Goal: Transaction & Acquisition: Purchase product/service

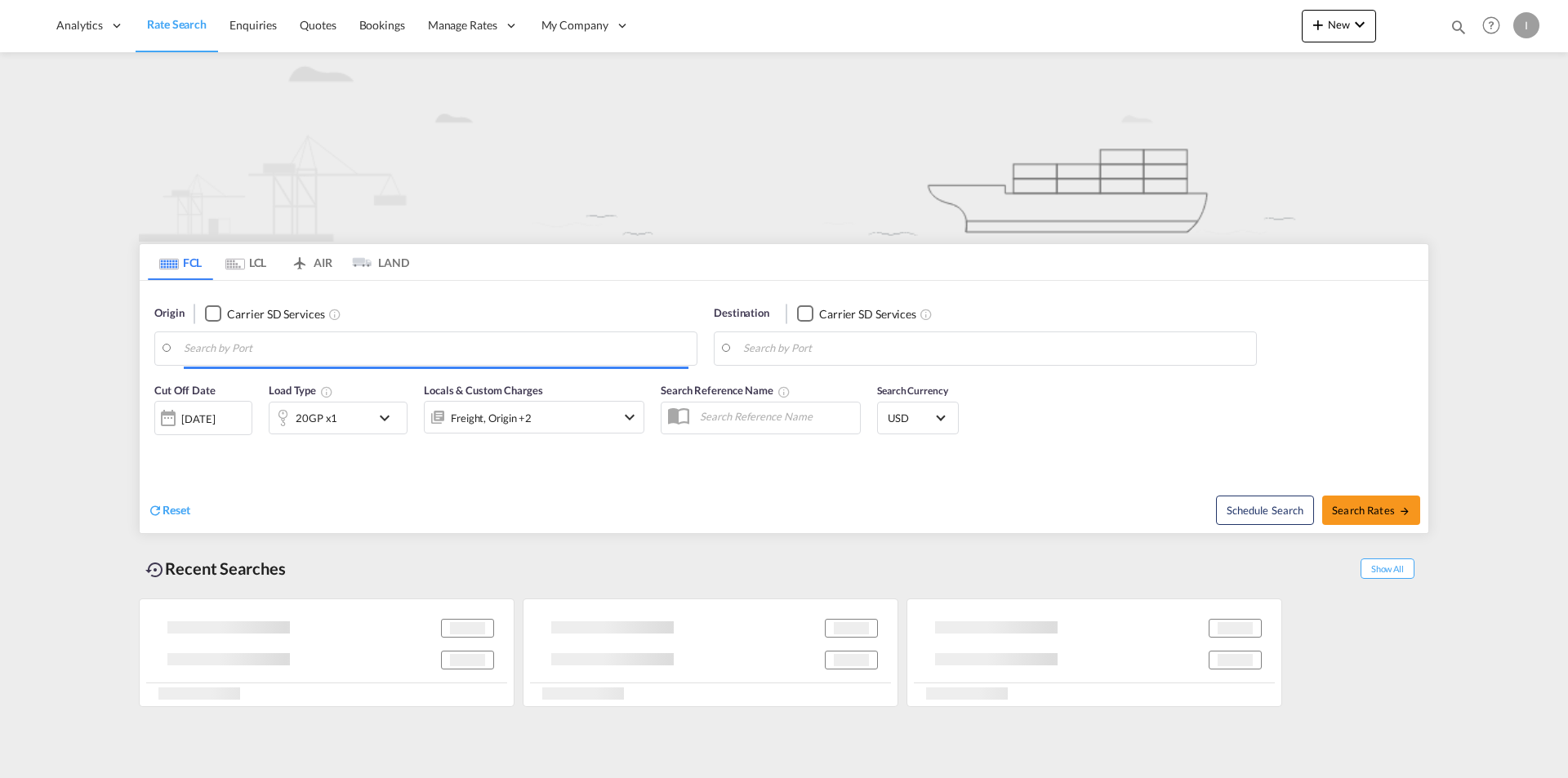
type input "[US_STATE], [GEOGRAPHIC_DATA], USNYC"
type input "Felixstowe, GBFXT"
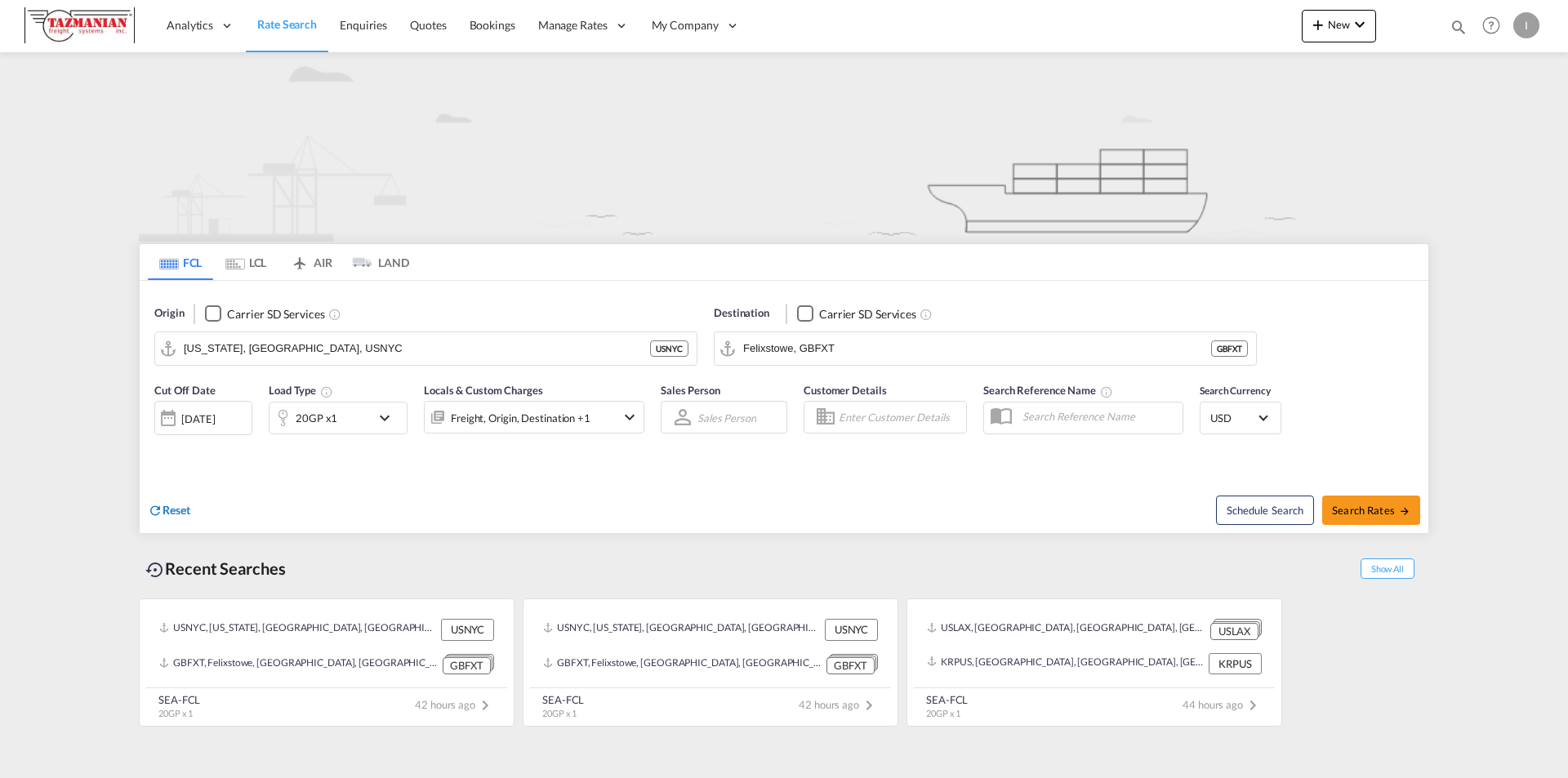
click at [176, 508] on span "Reset" at bounding box center [177, 510] width 28 height 14
click at [243, 347] on body "Analytics Reports Dashboard Rate Search Enquiries Quotes Bookings" at bounding box center [784, 389] width 1568 height 778
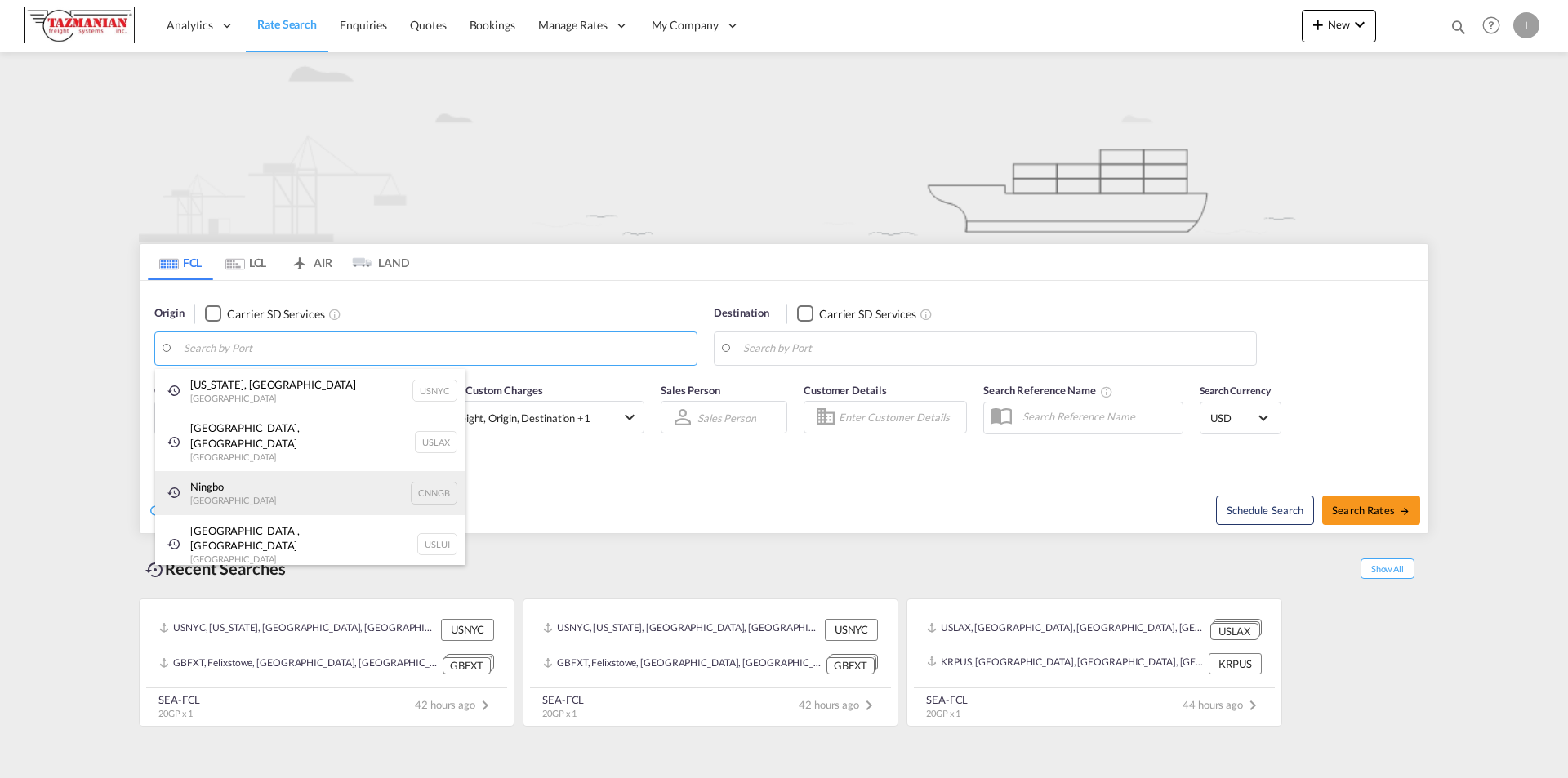
click at [222, 478] on div "Ningbo China CNNGB" at bounding box center [310, 493] width 310 height 44
type input "Ningbo, CNNGB"
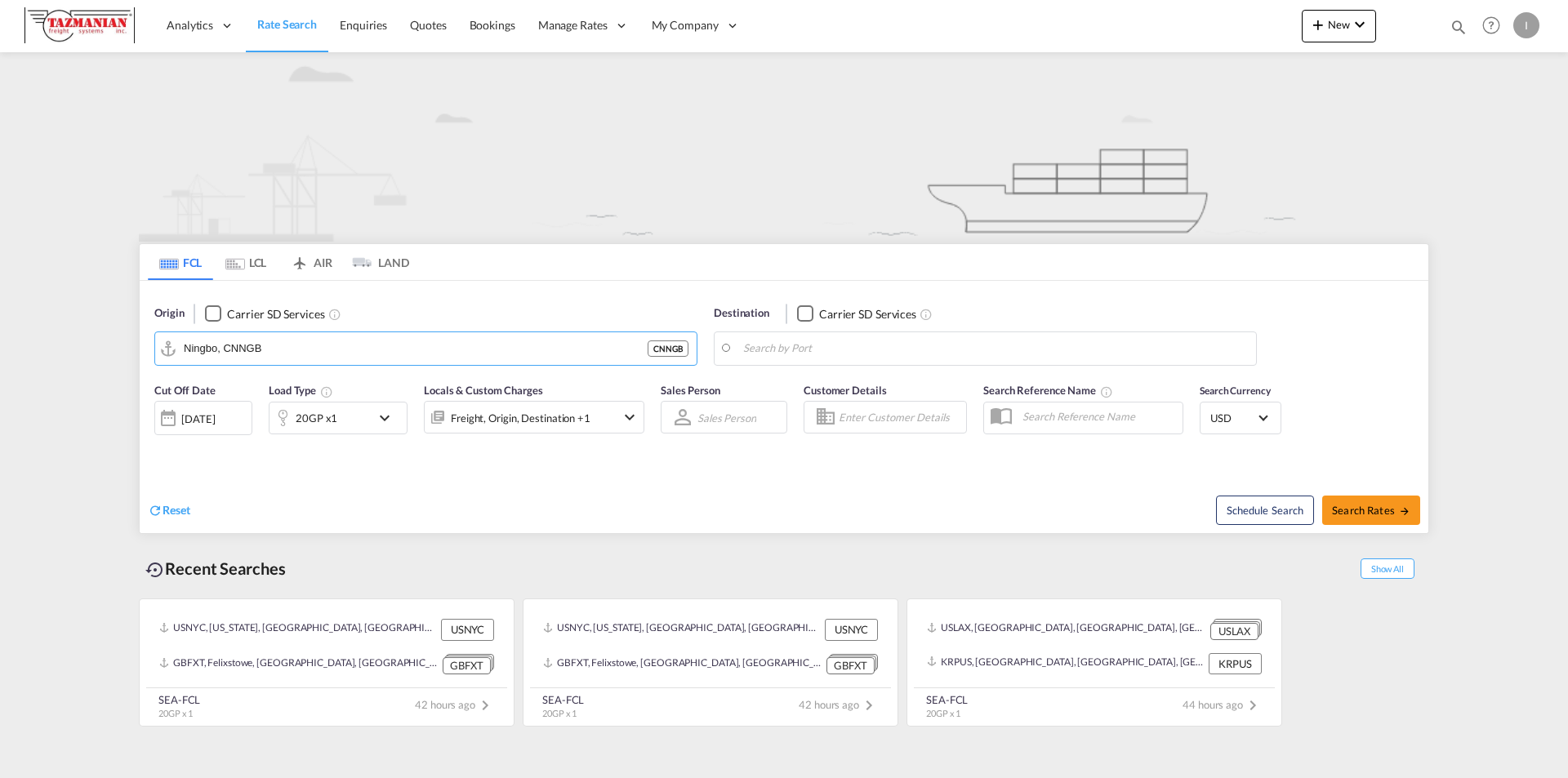
click at [810, 347] on body "Analytics Reports Dashboard Rate Search Enquiries Quotes Bookings" at bounding box center [784, 389] width 1568 height 778
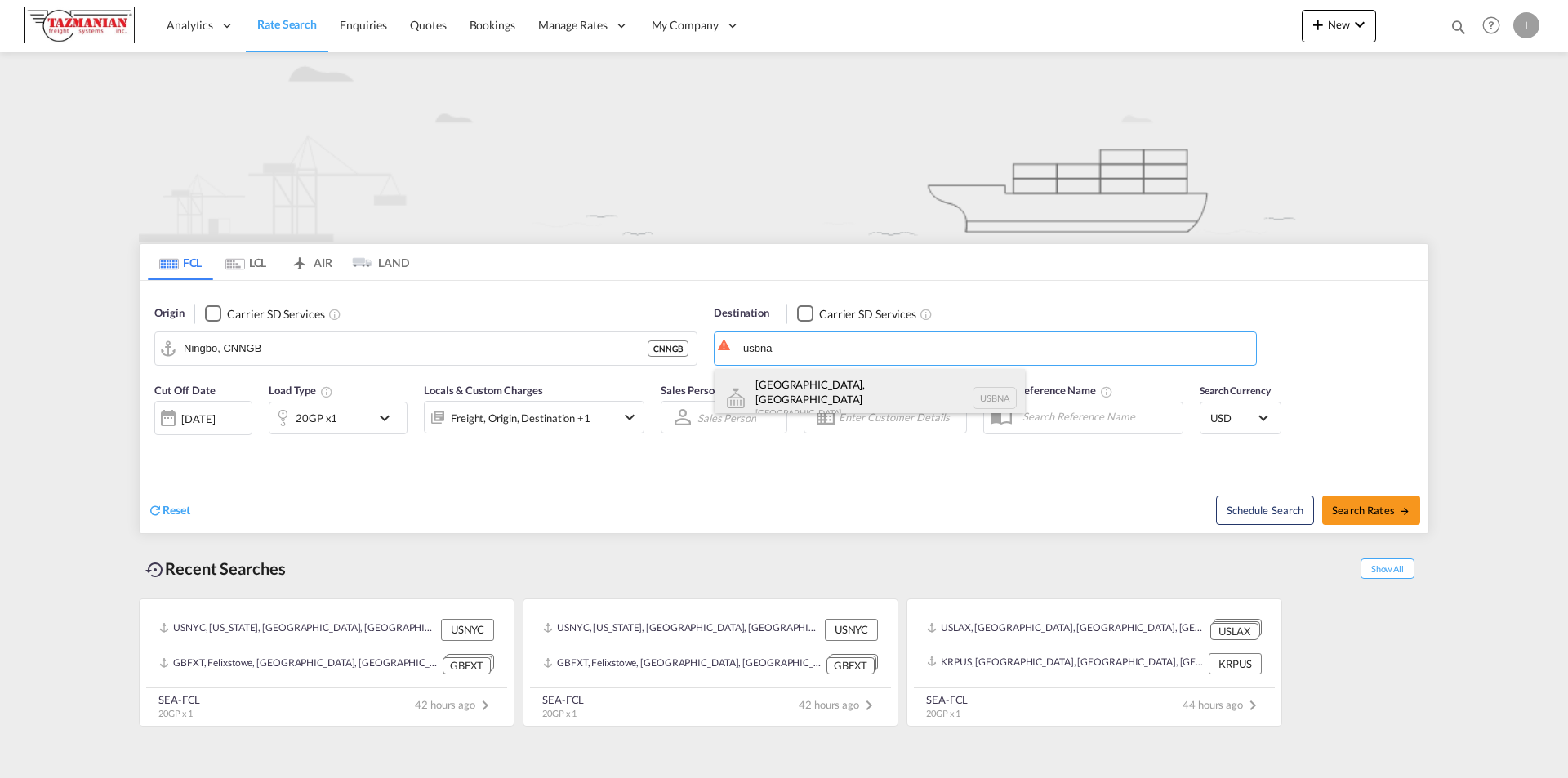
click at [781, 393] on div "[GEOGRAPHIC_DATA], [GEOGRAPHIC_DATA] [GEOGRAPHIC_DATA] [GEOGRAPHIC_DATA]" at bounding box center [870, 398] width 310 height 59
type input "[GEOGRAPHIC_DATA], [GEOGRAPHIC_DATA], [GEOGRAPHIC_DATA]"
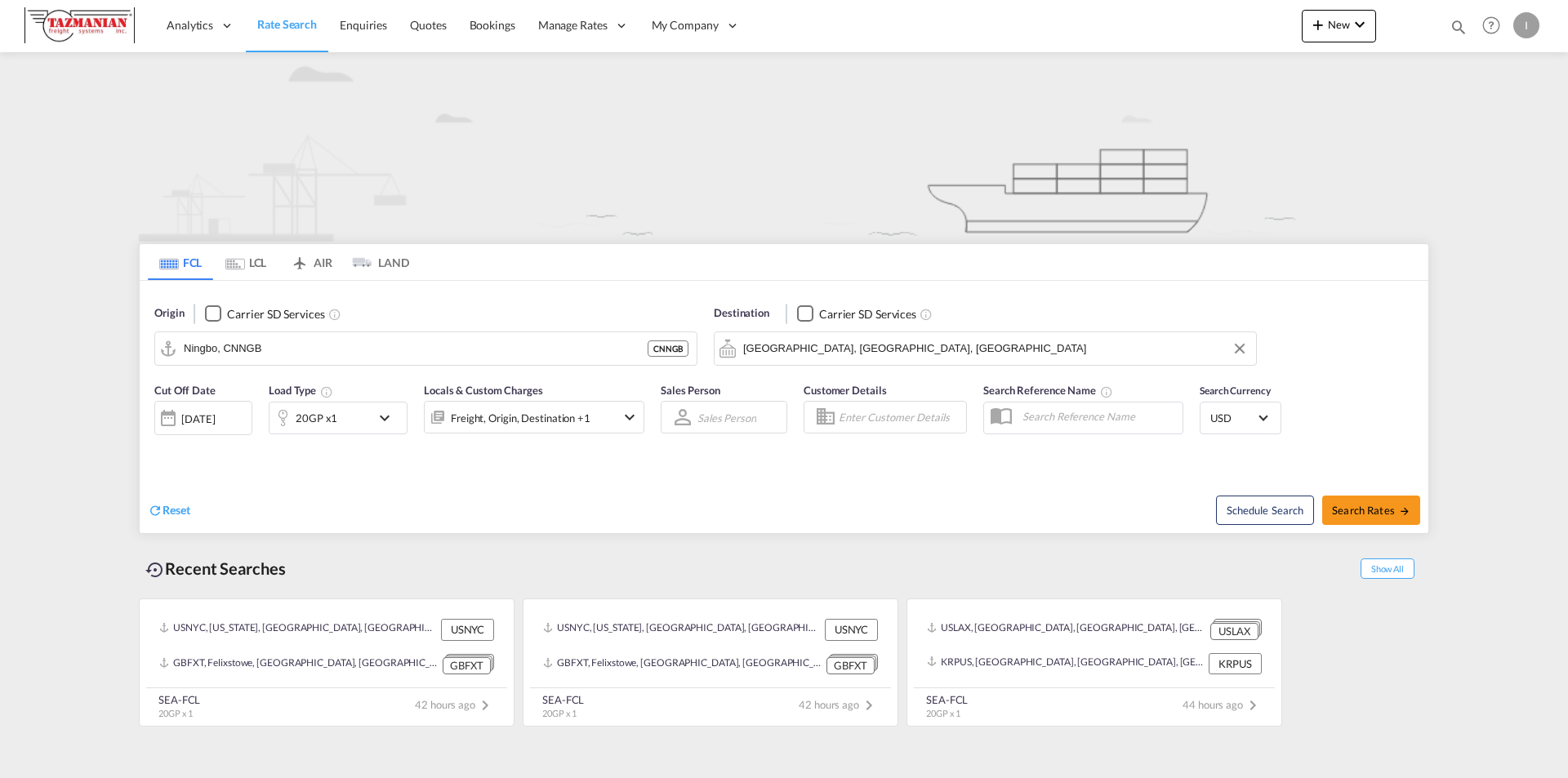
click at [213, 419] on div "[DATE]" at bounding box center [197, 418] width 34 height 15
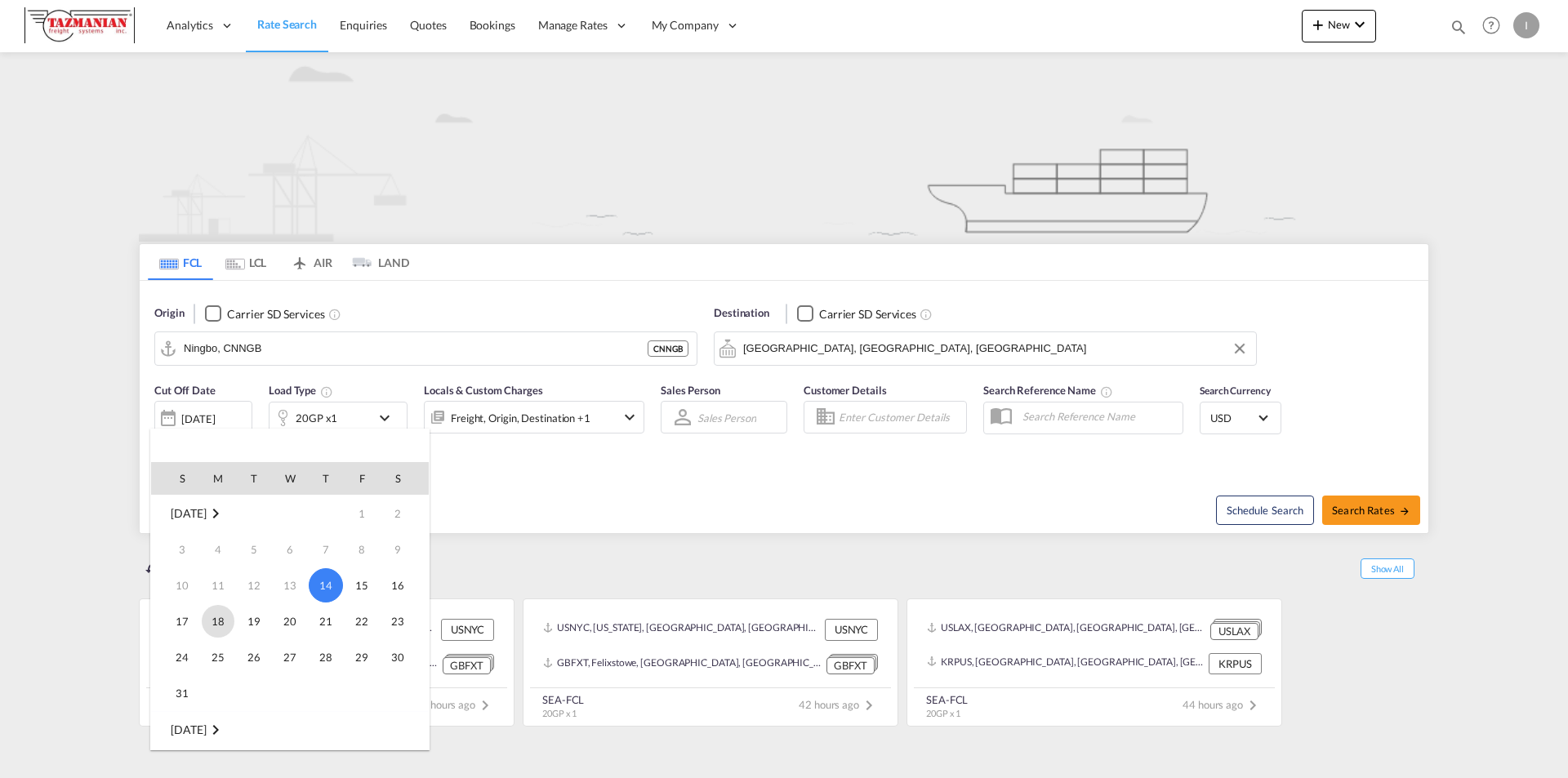
click at [226, 622] on span "18" at bounding box center [218, 622] width 33 height 33
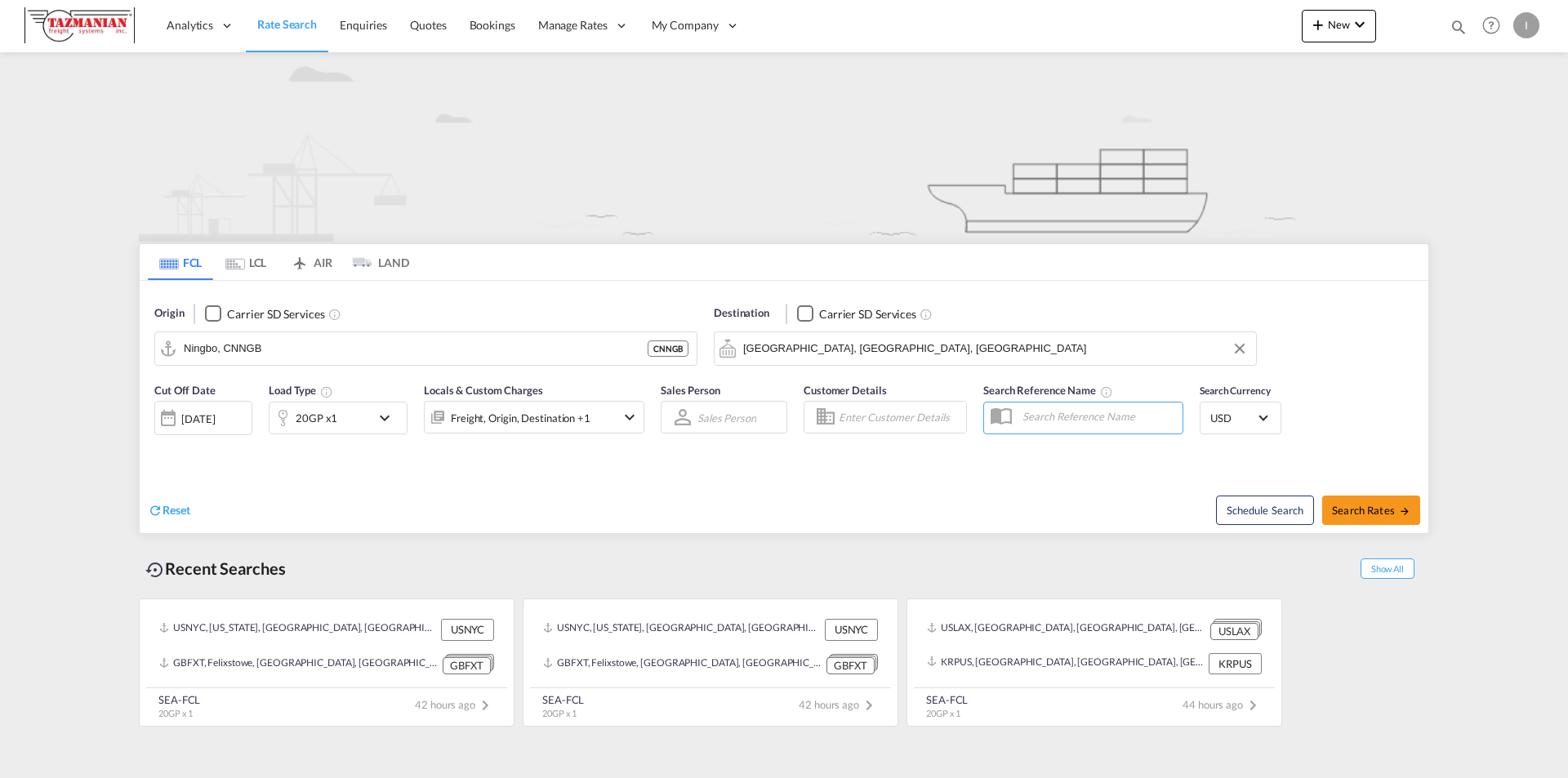
click at [384, 417] on md-icon "icon-chevron-down" at bounding box center [389, 418] width 28 height 20
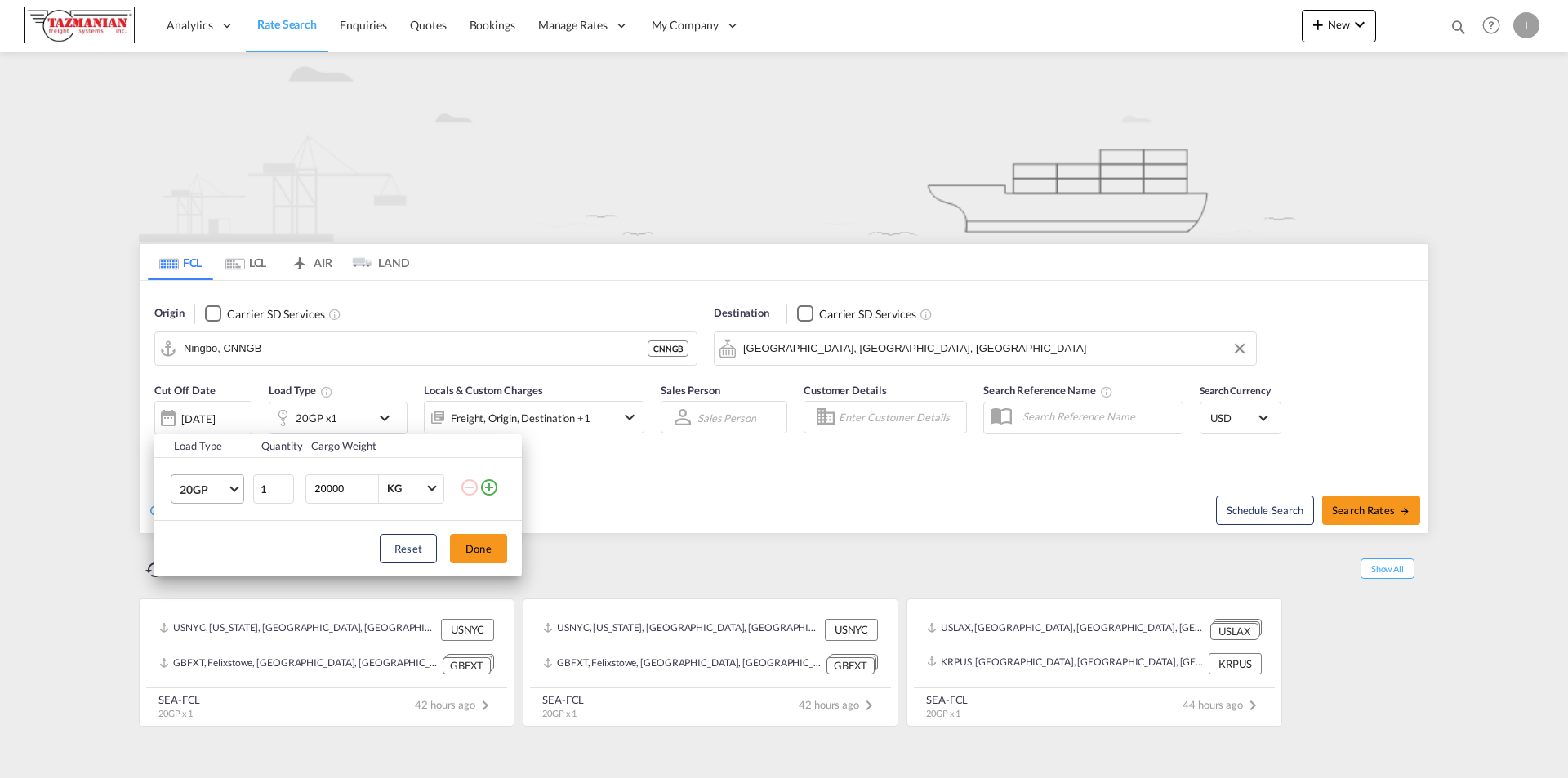
click at [232, 486] on span "Choose: \a20GP" at bounding box center [234, 487] width 9 height 9
click at [195, 523] on div "40GP" at bounding box center [194, 528] width 29 height 17
click at [489, 550] on button "Done" at bounding box center [478, 549] width 57 height 30
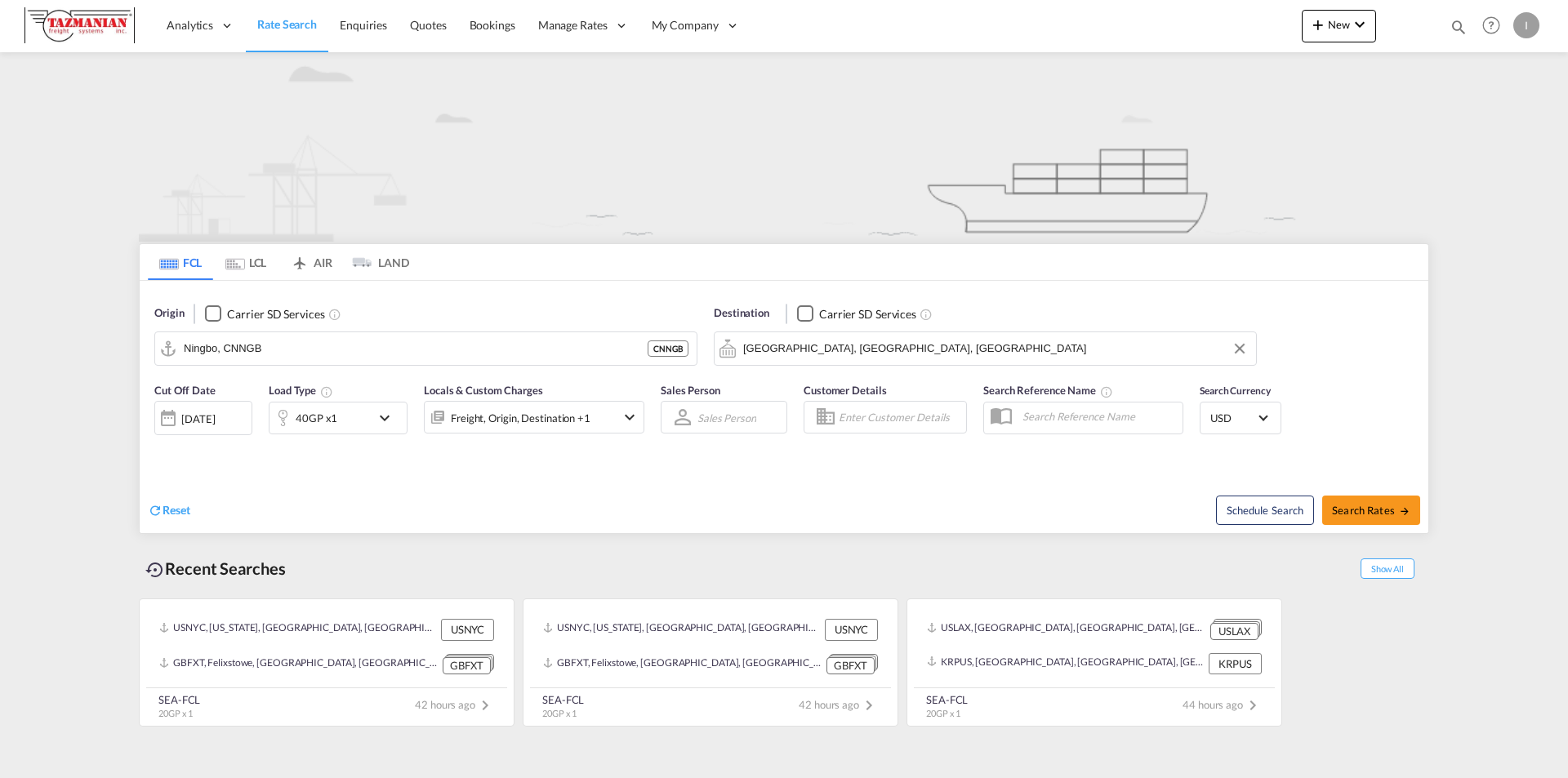
click at [628, 416] on md-icon "icon-chevron-down" at bounding box center [630, 417] width 20 height 20
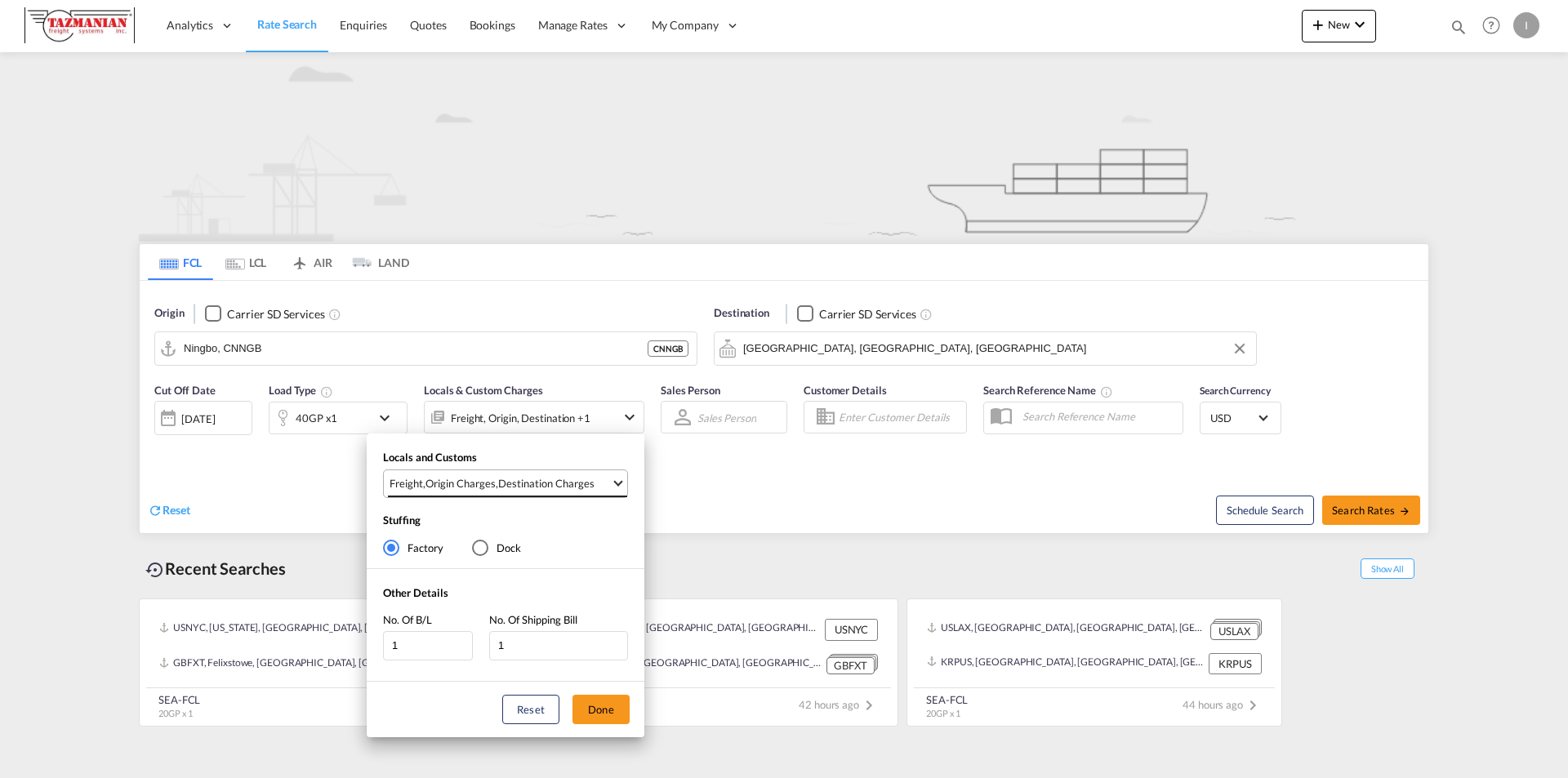
click at [619, 482] on span "Select Locals and Customs: \aFreight, \aOrigin Charges, \aDestination Charges" at bounding box center [617, 481] width 9 height 9
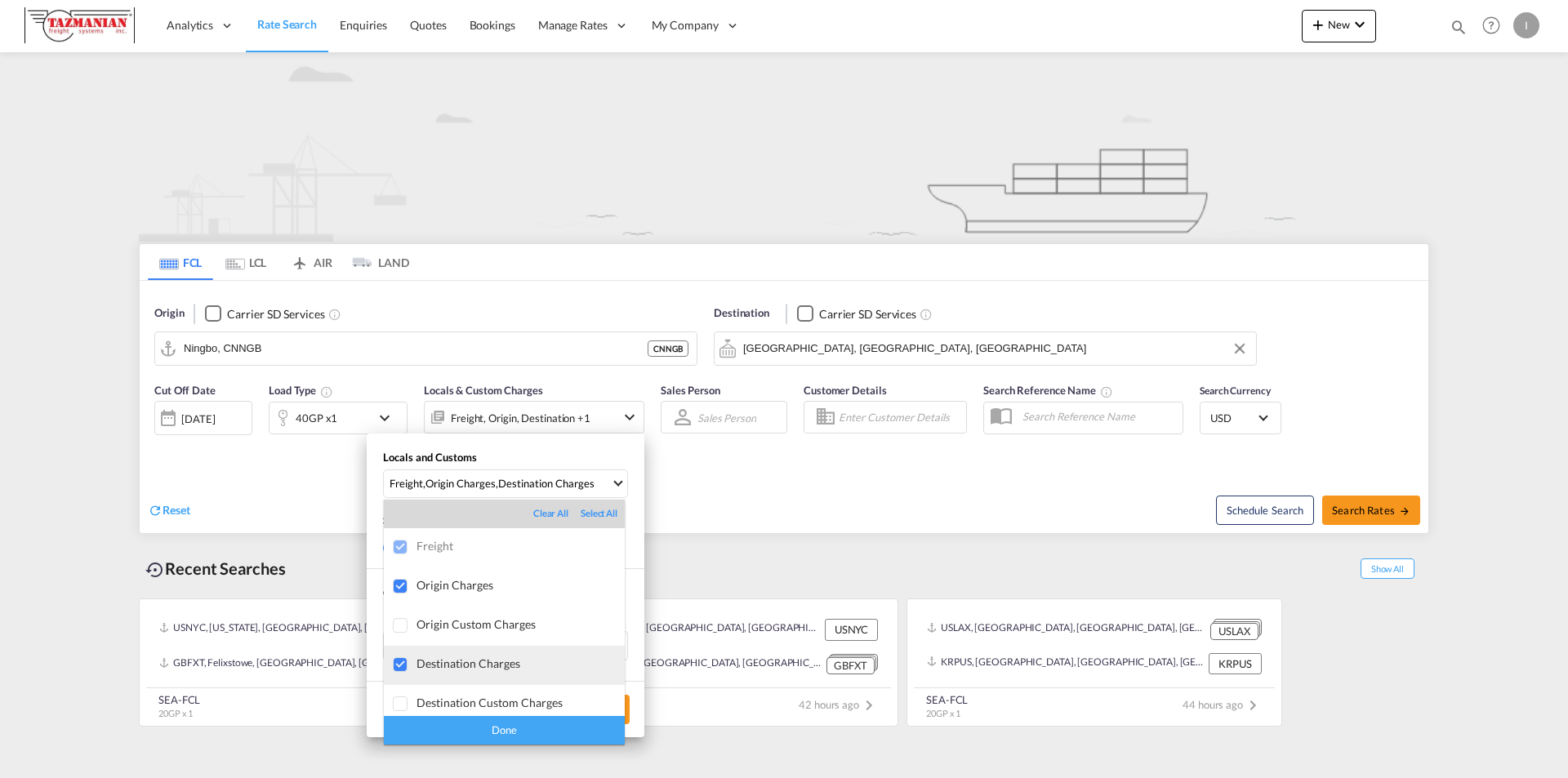
click at [397, 662] on div at bounding box center [401, 665] width 17 height 17
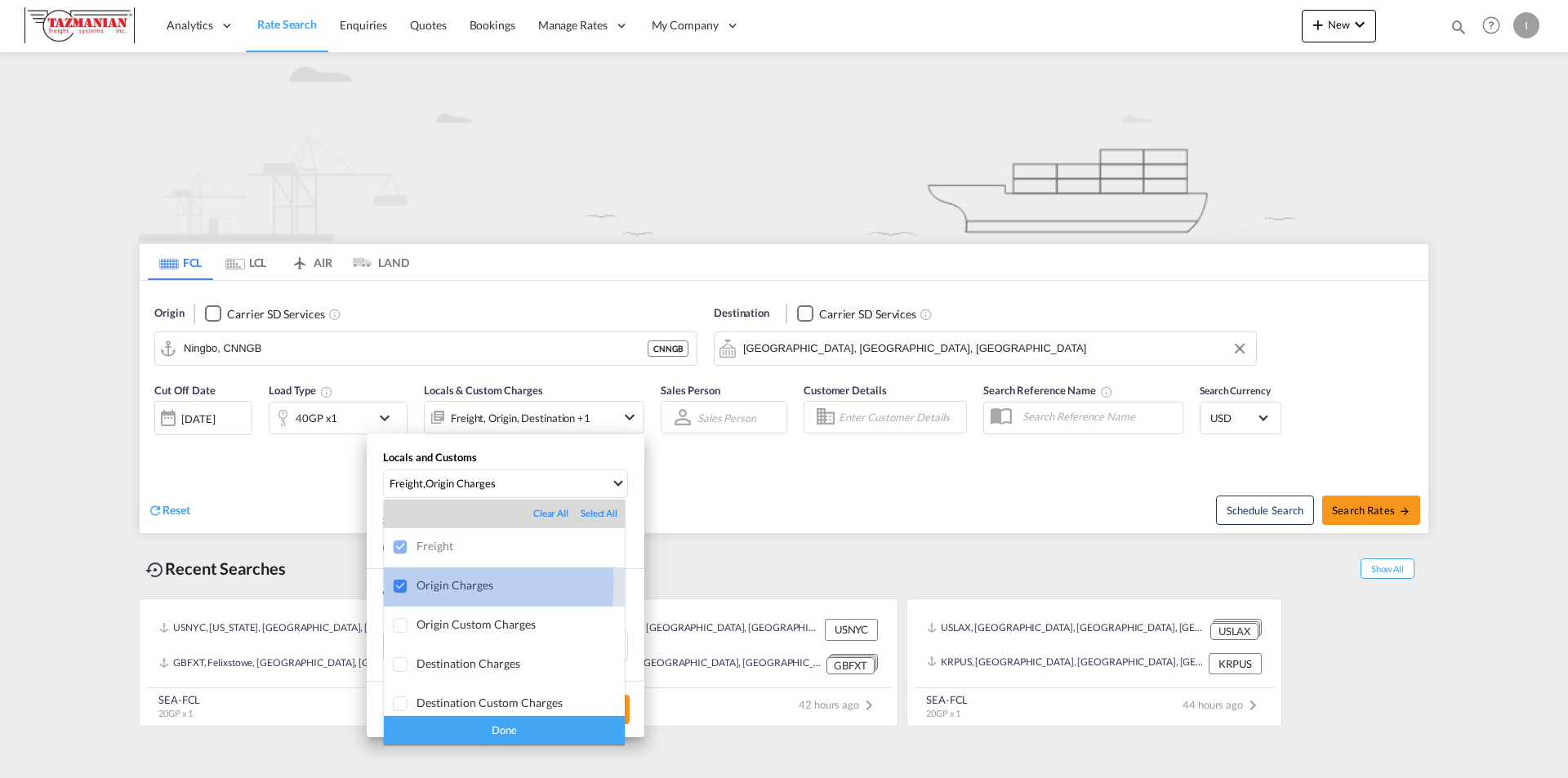
click at [401, 583] on div at bounding box center [401, 587] width 17 height 17
click at [637, 642] on md-backdrop at bounding box center [784, 389] width 1568 height 778
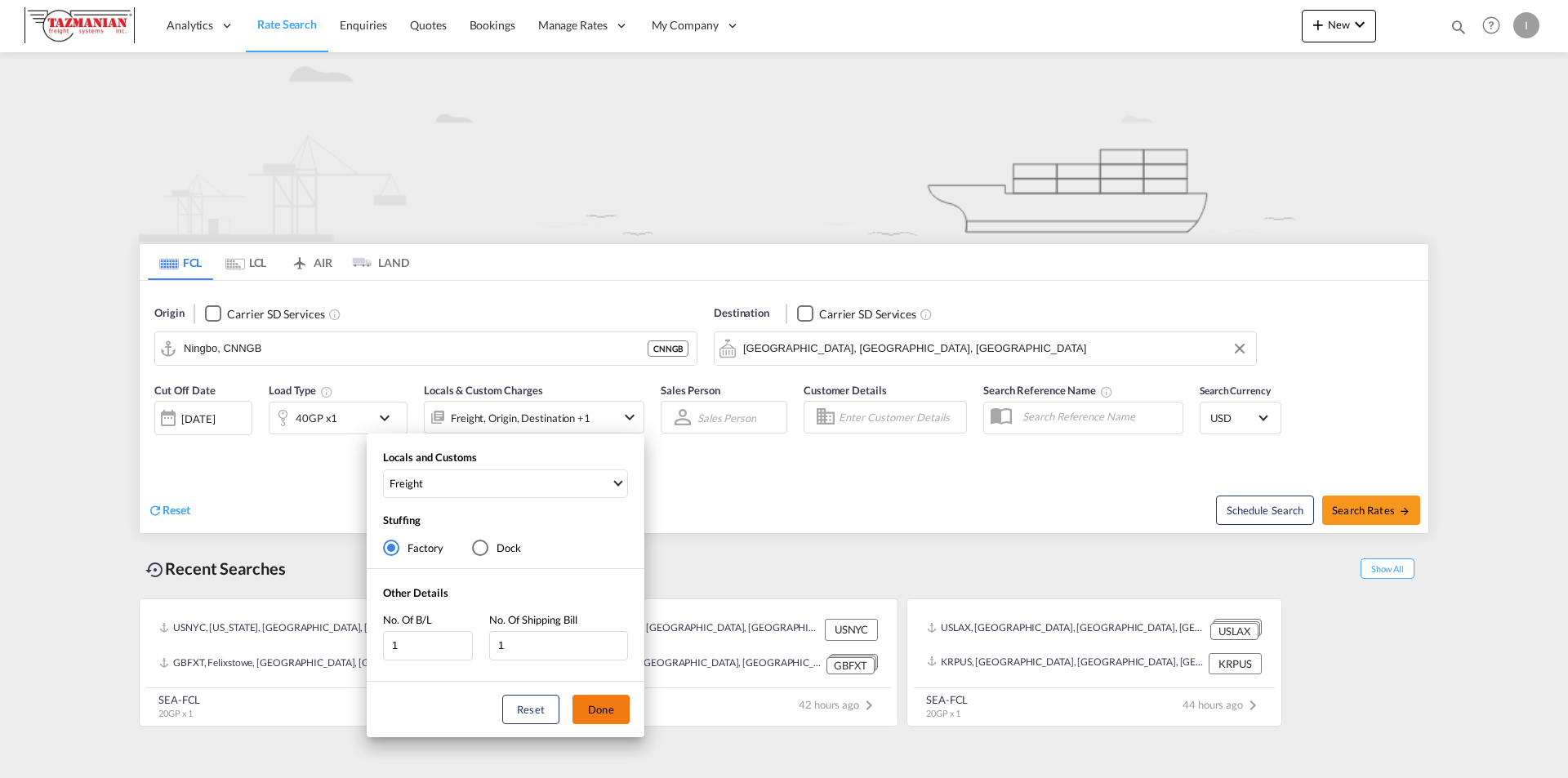
click at [608, 708] on button "Done" at bounding box center [601, 709] width 57 height 30
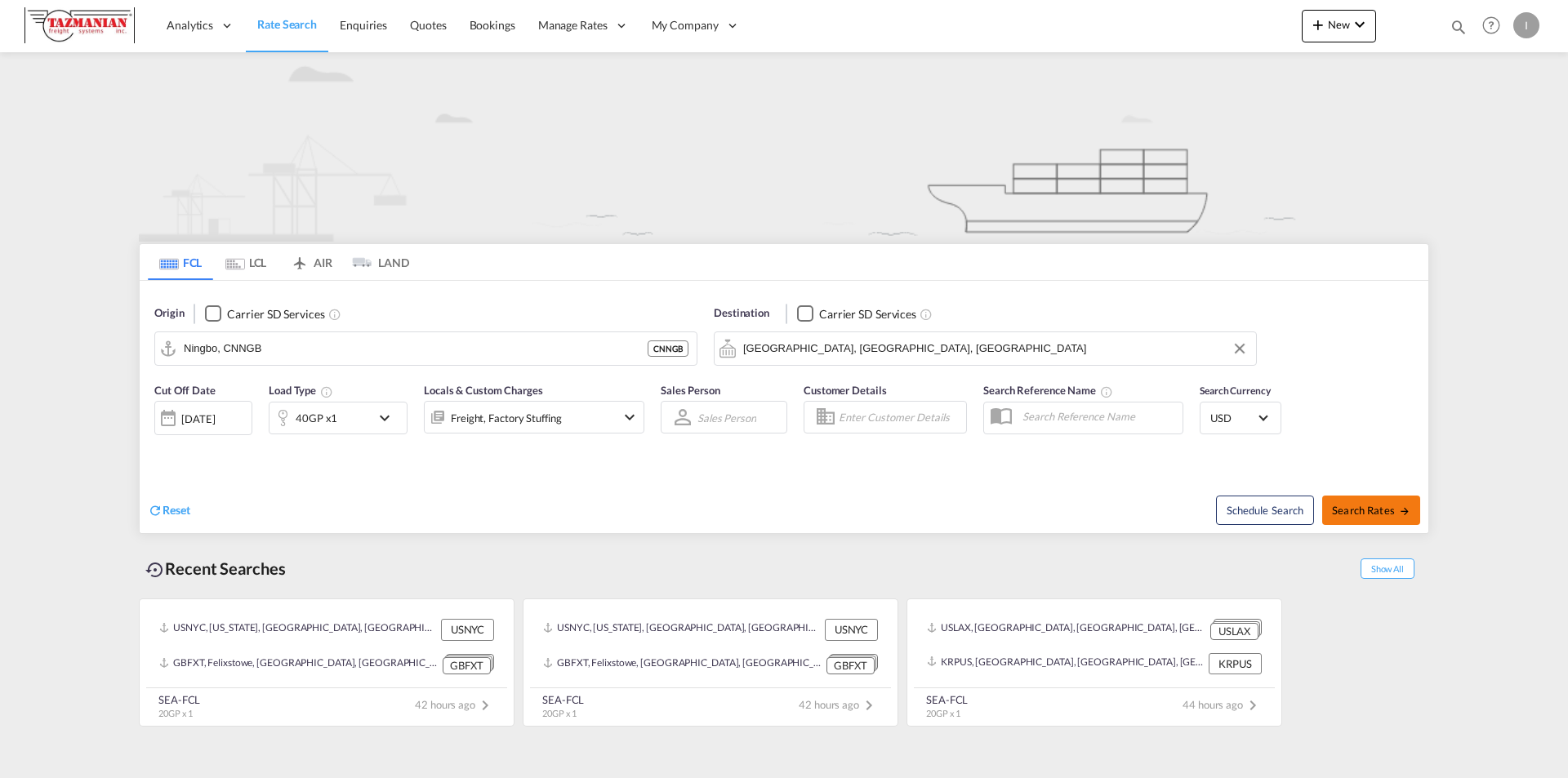
click at [1364, 510] on span "Search Rates" at bounding box center [1371, 509] width 78 height 13
type input "CNNGB to USBNA / [DATE]"
